Goal: Task Accomplishment & Management: Use online tool/utility

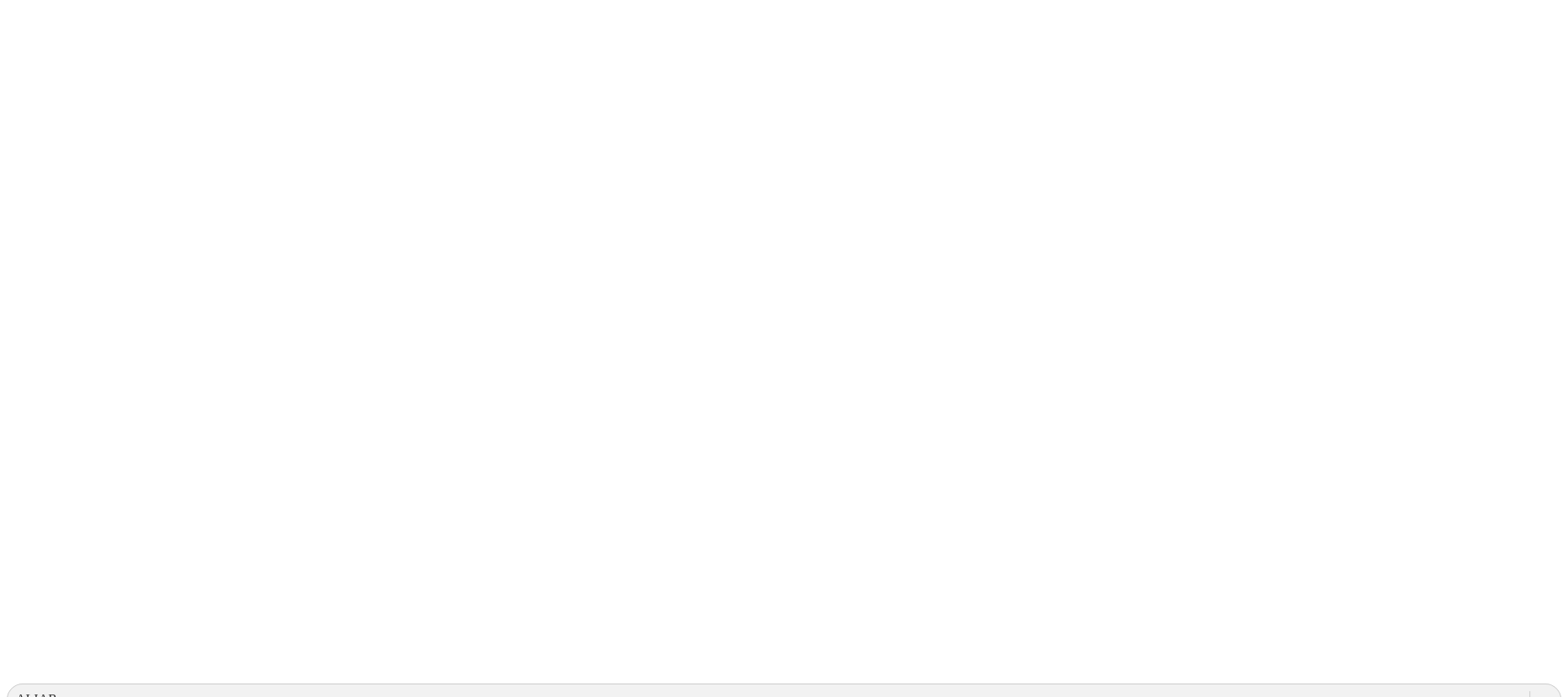
drag, startPoint x: 112, startPoint y: 321, endPoint x: 119, endPoint y: 328, distance: 9.9
